Goal: Information Seeking & Learning: Learn about a topic

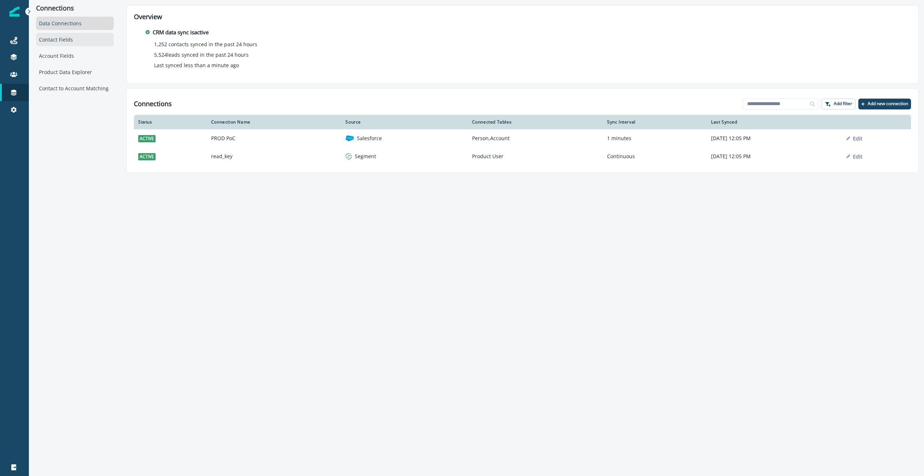
click at [50, 39] on div "Contact Fields" at bounding box center [75, 39] width 78 height 13
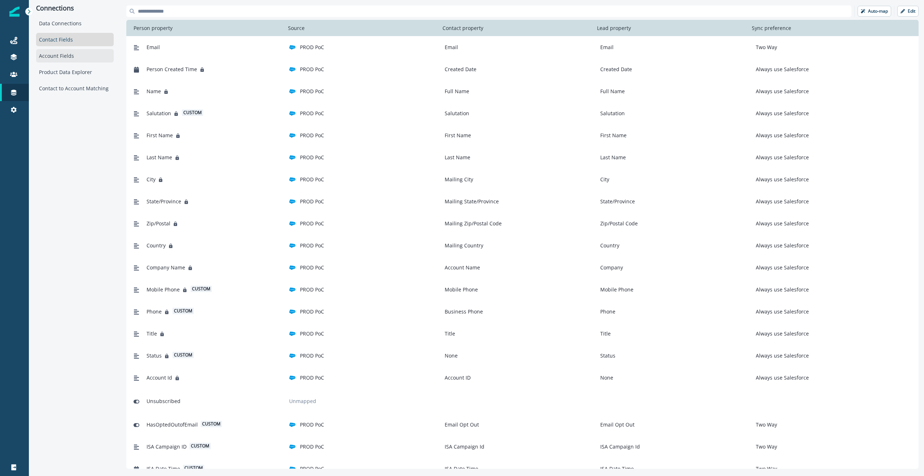
click at [51, 56] on div "Account Fields" at bounding box center [75, 55] width 78 height 13
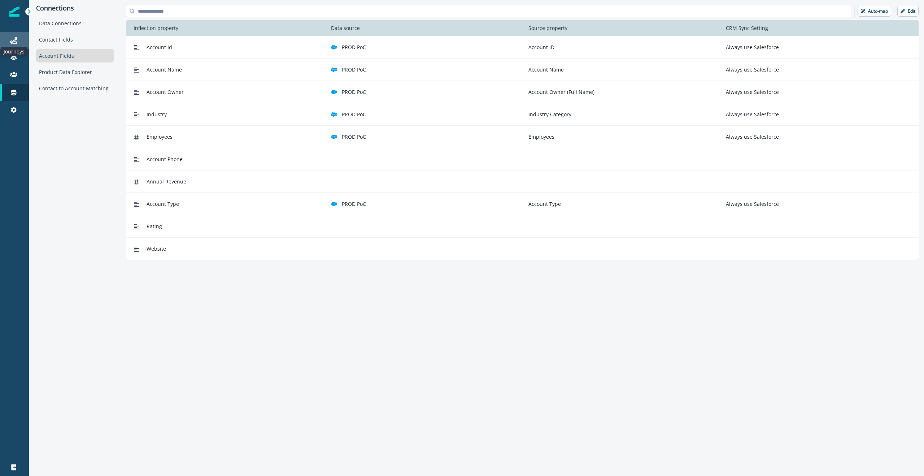
click at [15, 41] on icon at bounding box center [13, 40] width 7 height 7
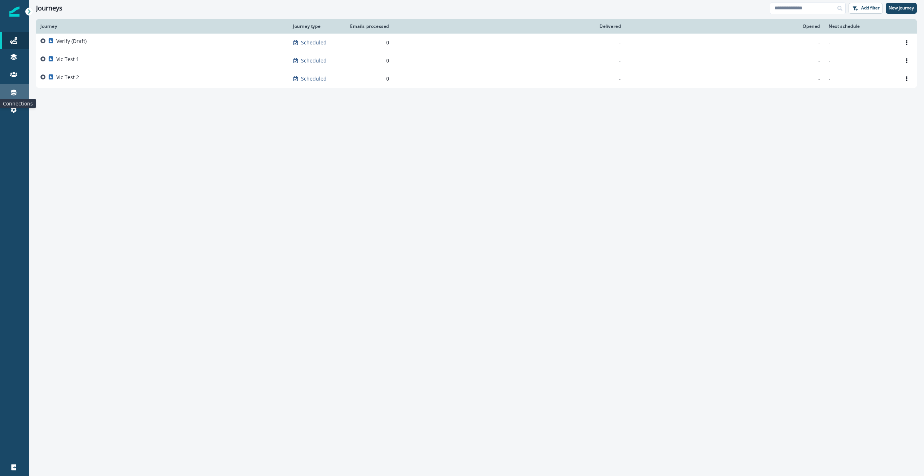
click at [12, 95] on icon at bounding box center [13, 93] width 5 height 6
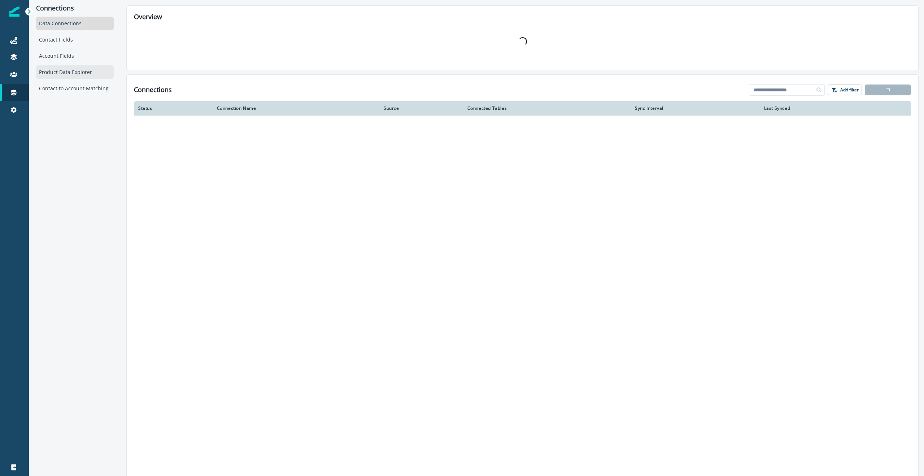
click at [56, 69] on div "Product Data Explorer" at bounding box center [75, 71] width 78 height 13
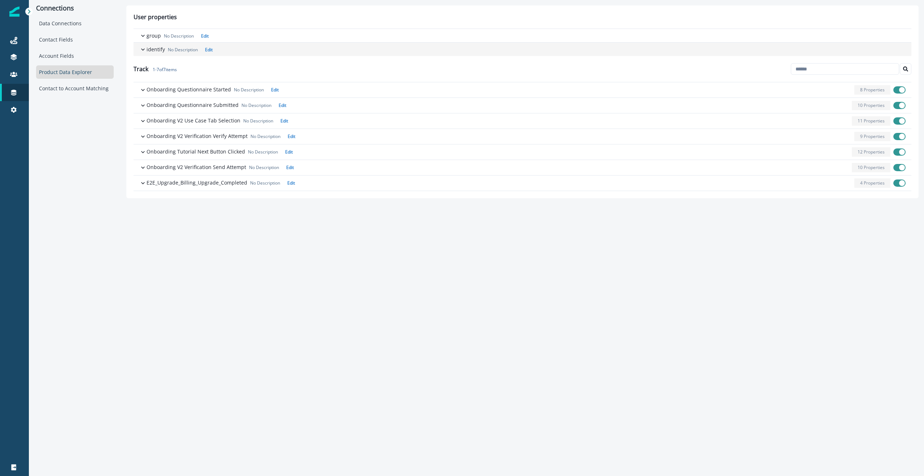
click at [149, 49] on p "identify" at bounding box center [155, 49] width 18 height 8
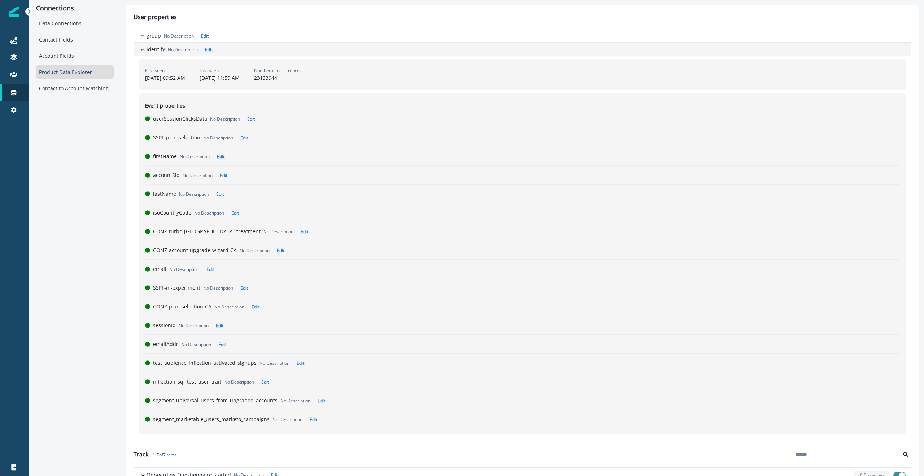
click at [149, 49] on p "identify" at bounding box center [155, 49] width 18 height 8
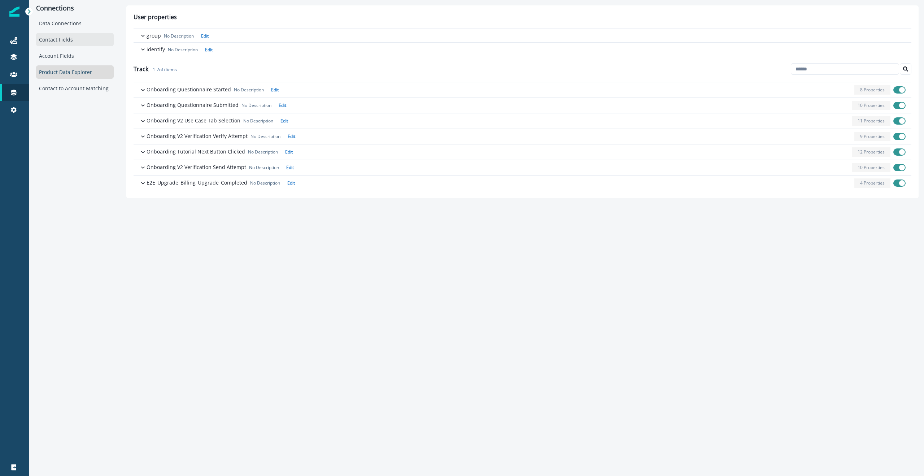
click at [51, 40] on div "Contact Fields" at bounding box center [75, 39] width 78 height 13
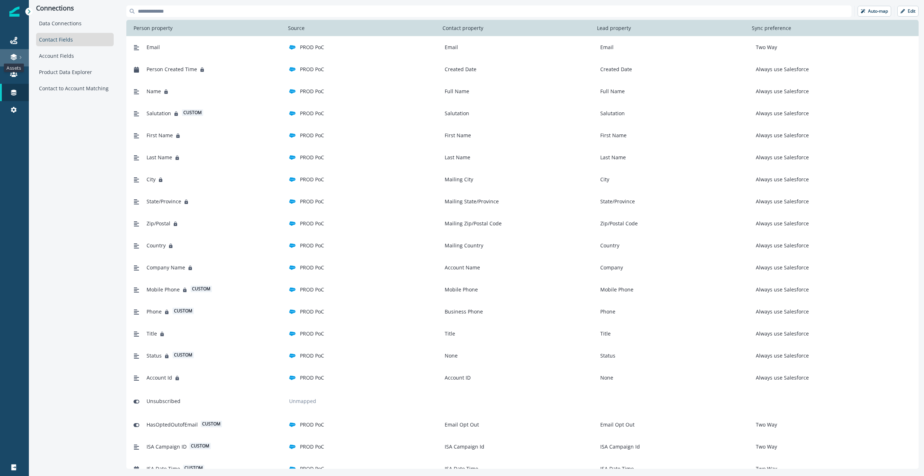
click at [14, 57] on icon at bounding box center [13, 58] width 6 height 2
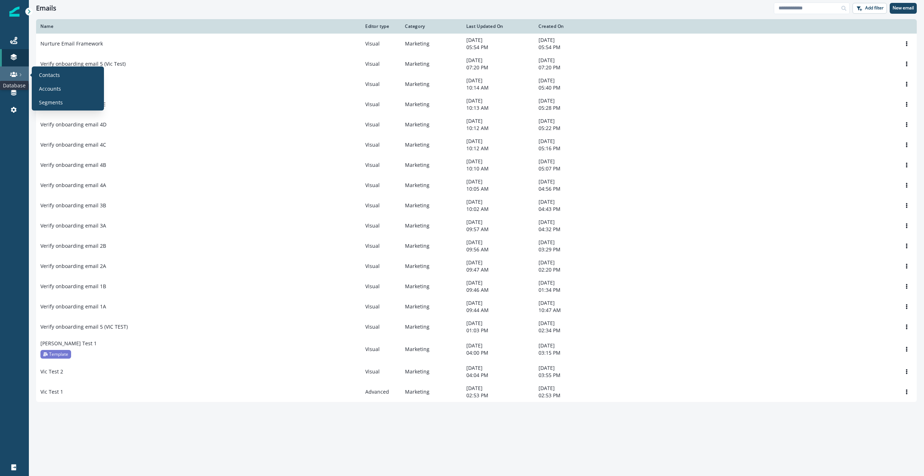
click at [16, 76] on icon at bounding box center [13, 74] width 7 height 7
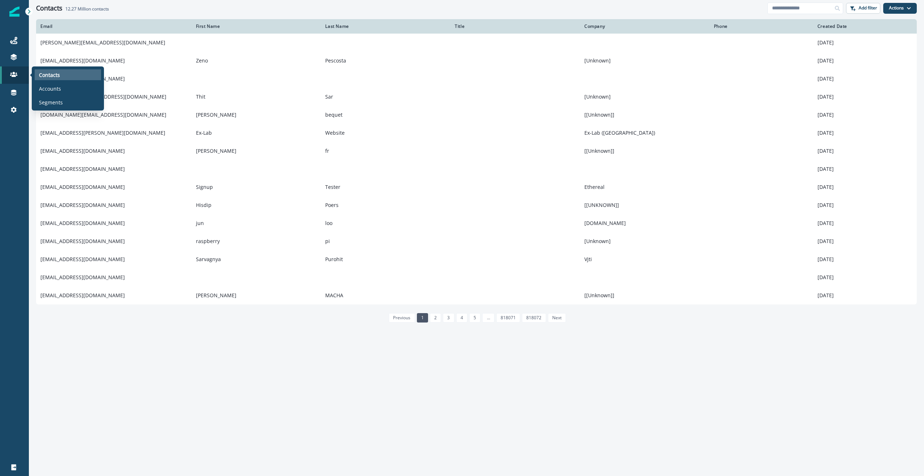
click at [45, 79] on div "Contacts" at bounding box center [68, 74] width 66 height 11
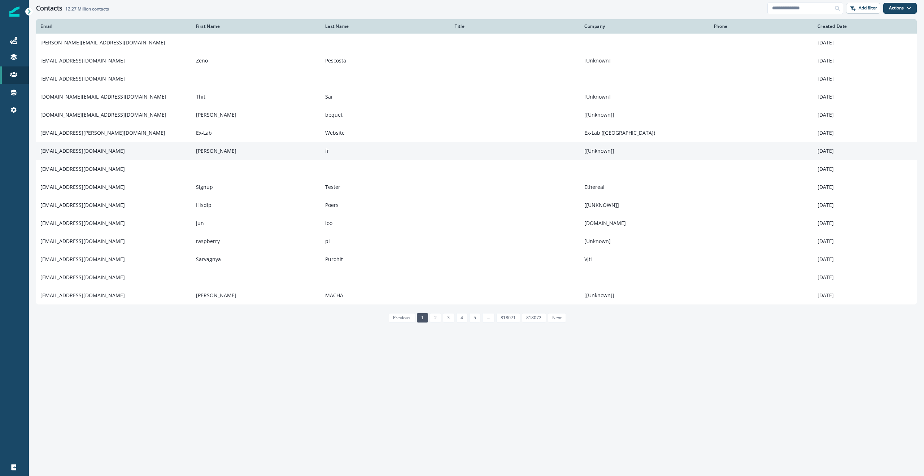
click at [76, 149] on td "[EMAIL_ADDRESS][DOMAIN_NAME]" at bounding box center [114, 151] width 156 height 18
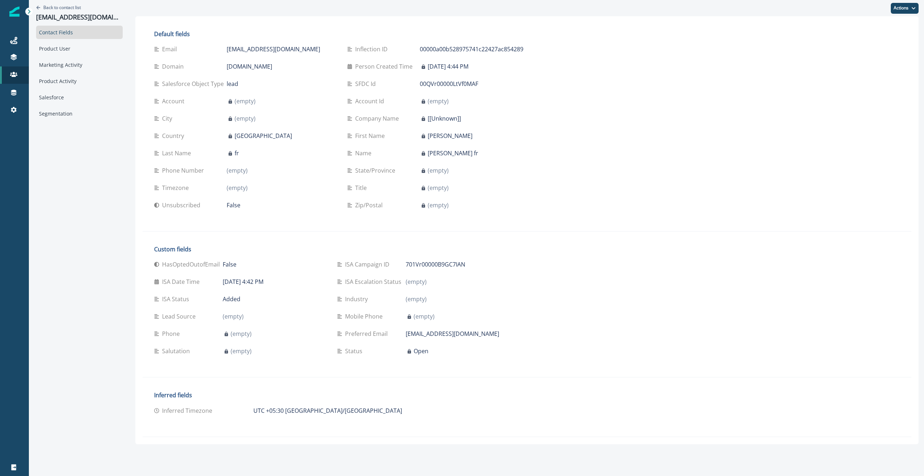
click at [405, 48] on div "Inflection ID" at bounding box center [383, 49] width 73 height 9
drag, startPoint x: 408, startPoint y: 48, endPoint x: 516, endPoint y: 46, distance: 107.9
click at [516, 46] on div "Default fields Email [EMAIL_ADDRESS][DOMAIN_NAME] Inflection ID 00000a00b528975…" at bounding box center [341, 123] width 397 height 200
click at [69, 150] on div "Back to contact list [EMAIL_ADDRESS][DOMAIN_NAME] Contact Fields Product User M…" at bounding box center [79, 222] width 101 height 444
click at [17, 92] on div "Connections" at bounding box center [14, 92] width 23 height 9
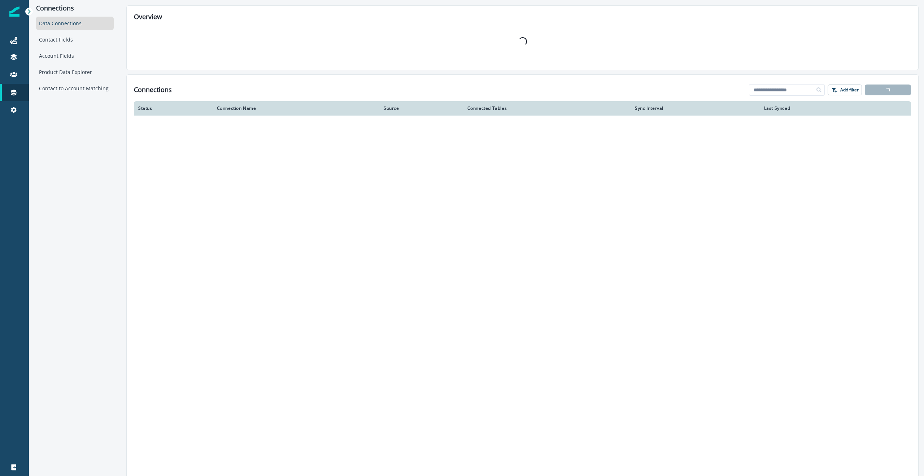
click at [56, 163] on div "Connections Data Connections Contact Fields Account Fields Product Data Explore…" at bounding box center [75, 238] width 92 height 476
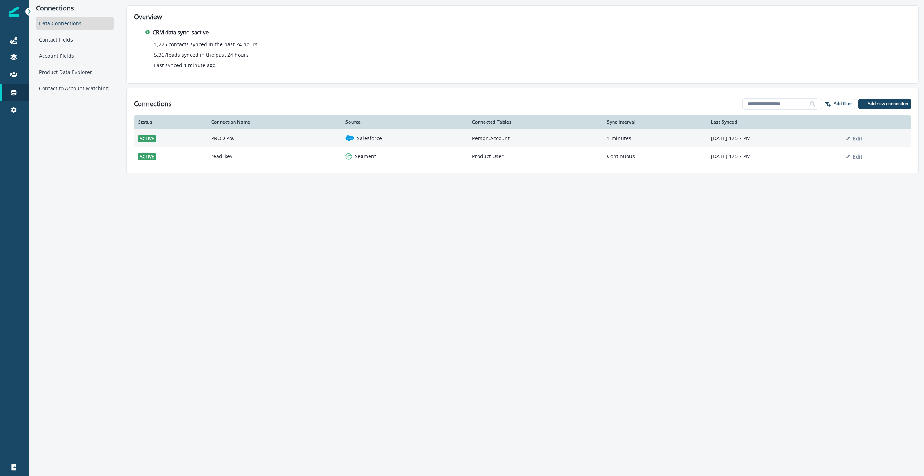
click at [222, 139] on td "PROD PoC" at bounding box center [274, 138] width 135 height 18
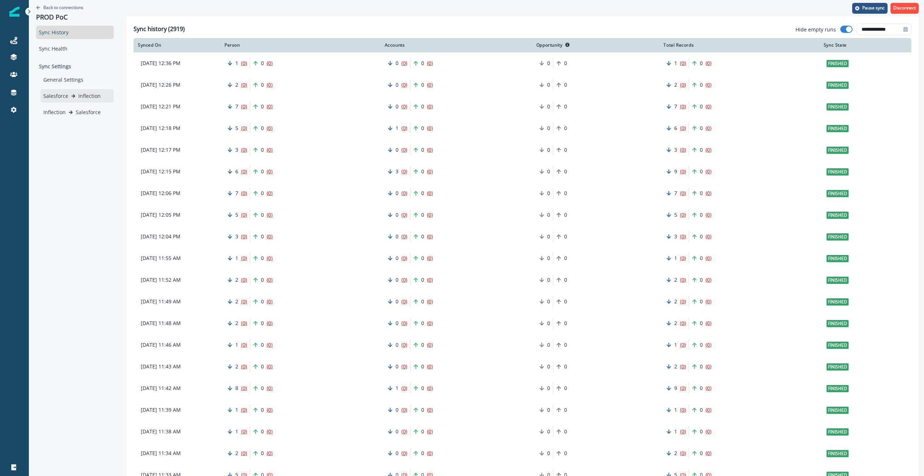
click at [62, 97] on p "Salesforce" at bounding box center [55, 96] width 25 height 8
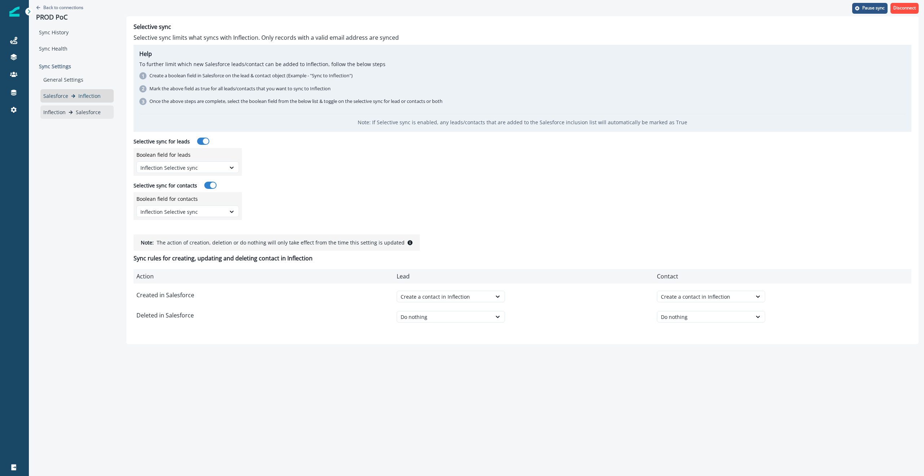
click at [62, 111] on p "Inflection" at bounding box center [54, 112] width 22 height 8
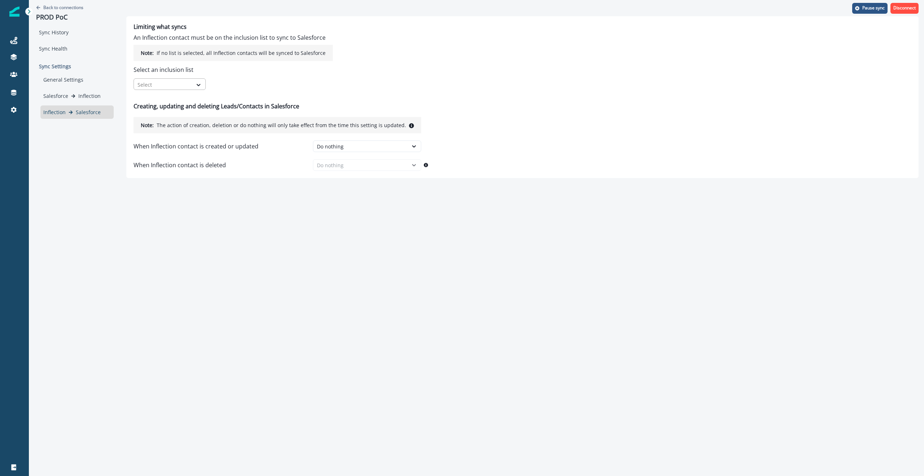
click at [190, 86] on div "Select" at bounding box center [163, 85] width 58 height 12
click at [210, 70] on p "Select an inclusion list" at bounding box center [232, 69] width 199 height 9
click at [181, 84] on div at bounding box center [162, 84] width 51 height 9
click at [225, 81] on div "Select" at bounding box center [187, 82] width 108 height 16
click at [361, 146] on div "Do nothing" at bounding box center [360, 147] width 87 height 8
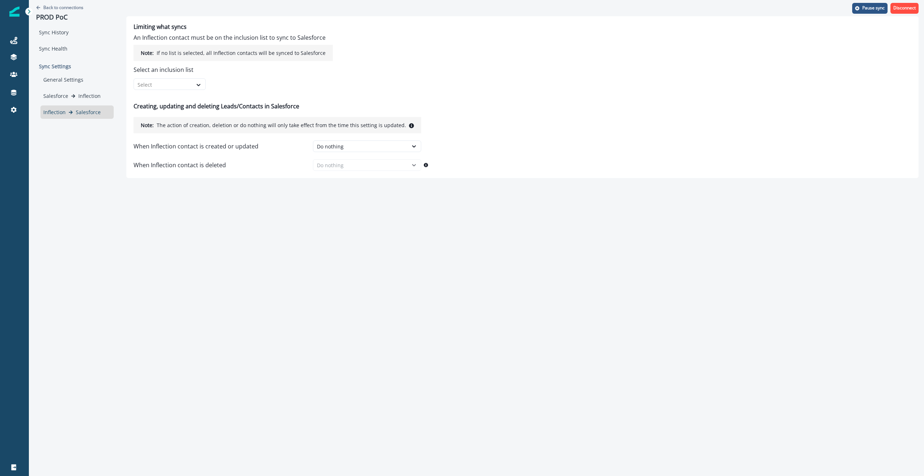
click at [147, 243] on div "Back to connections PROD PoC Sync History Sync Health Sync Settings General Set…" at bounding box center [476, 238] width 895 height 476
click at [52, 140] on div "Back to connections PROD PoC Sync History Sync Health Sync Settings General Set…" at bounding box center [75, 89] width 92 height 178
click at [164, 84] on div at bounding box center [162, 84] width 51 height 9
click at [73, 168] on div "Back to connections PROD PoC Sync History Sync Health Sync Settings General Set…" at bounding box center [75, 89] width 92 height 178
click at [61, 165] on div "Back to connections PROD PoC Sync History Sync Health Sync Settings General Set…" at bounding box center [75, 89] width 92 height 178
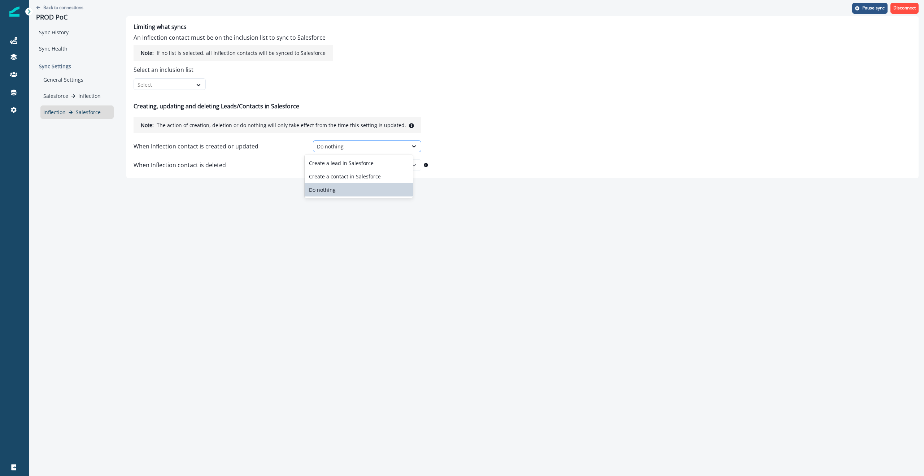
click at [342, 145] on div "Do nothing" at bounding box center [360, 147] width 87 height 8
click at [192, 216] on div "Back to connections PROD PoC Sync History Sync Health Sync Settings General Set…" at bounding box center [476, 238] width 895 height 476
click at [36, 7] on icon "Go back" at bounding box center [38, 7] width 4 height 4
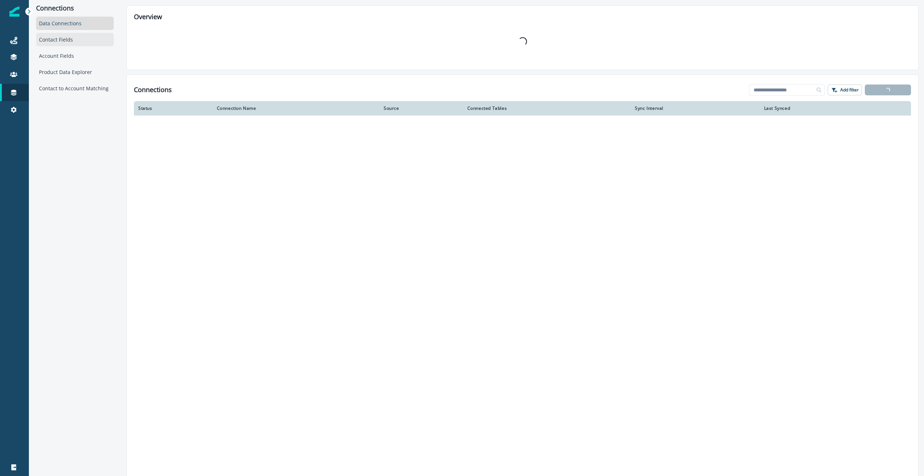
click at [67, 43] on div "Contact Fields" at bounding box center [75, 39] width 78 height 13
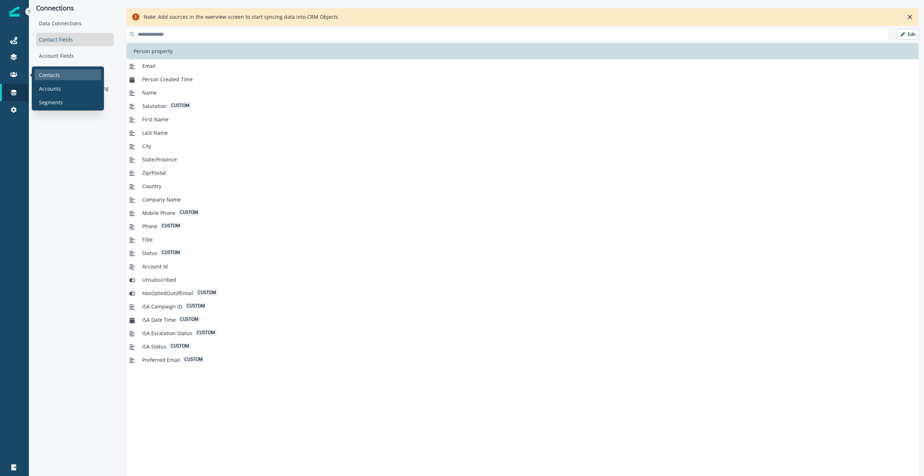
click at [43, 75] on p "Contacts" at bounding box center [49, 75] width 21 height 8
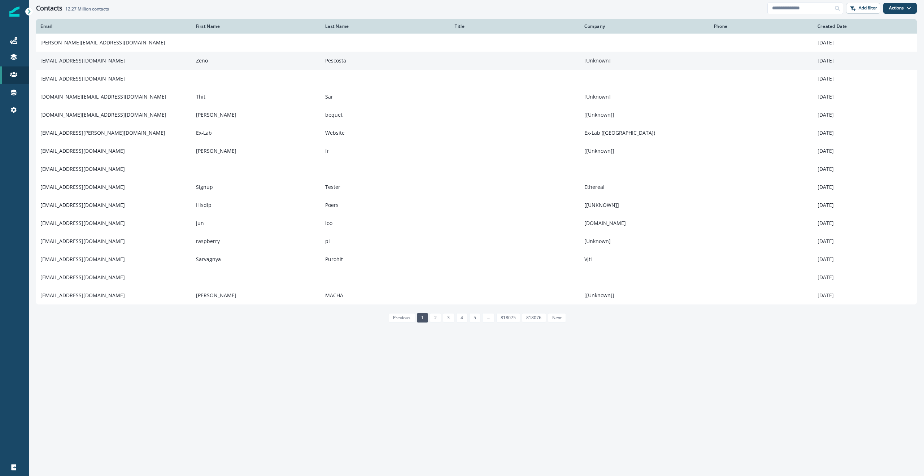
click at [65, 61] on td "[EMAIL_ADDRESS][DOMAIN_NAME]" at bounding box center [114, 61] width 156 height 18
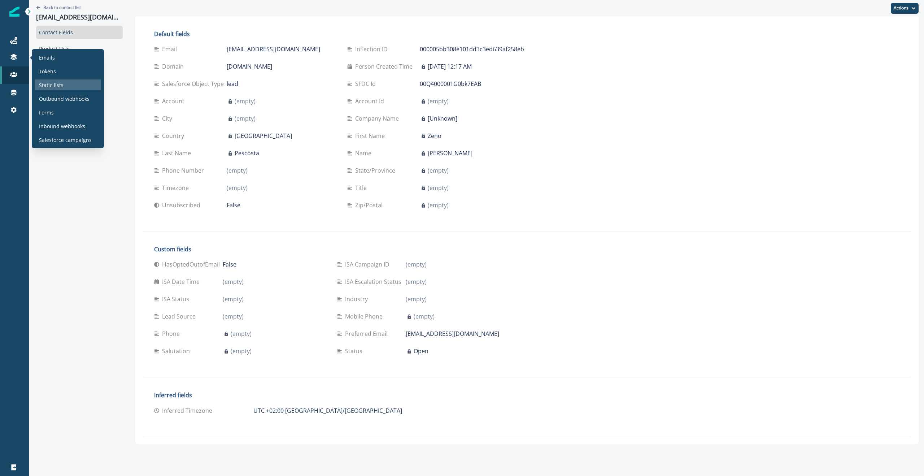
click at [62, 82] on p "Static lists" at bounding box center [51, 85] width 25 height 8
